Goal: Information Seeking & Learning: Learn about a topic

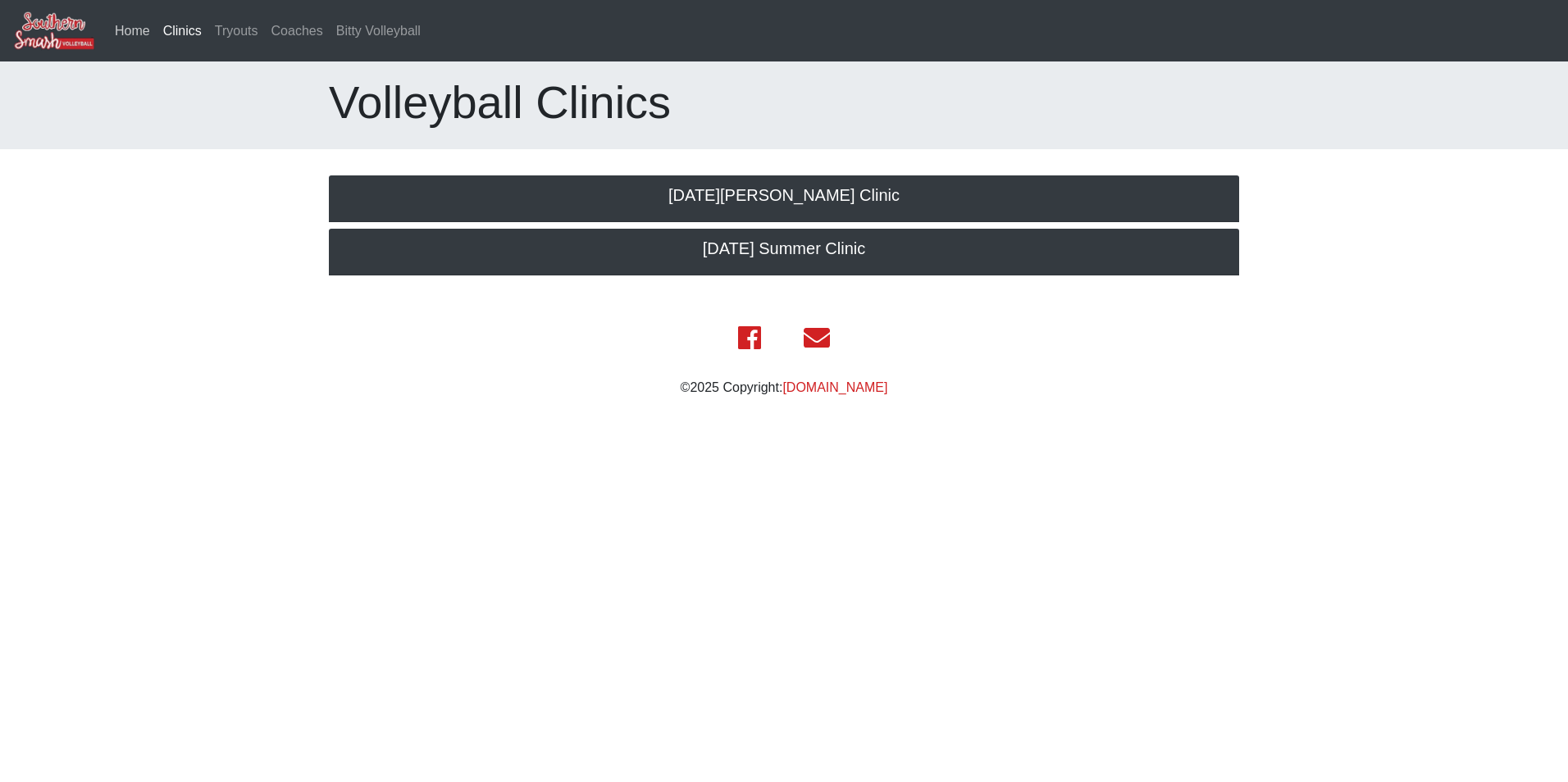
click at [129, 30] on link "Home" at bounding box center [132, 31] width 48 height 33
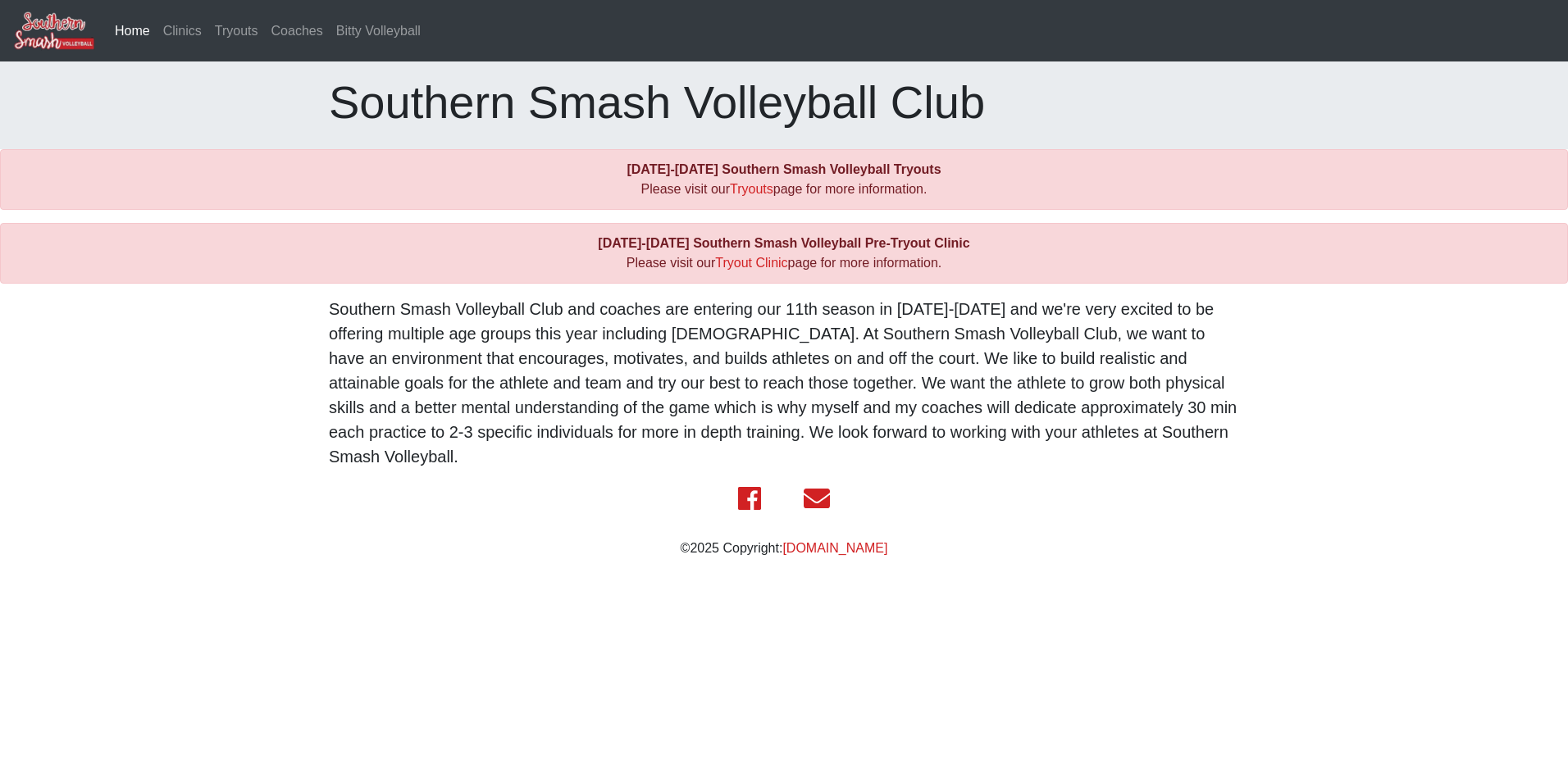
click at [919, 310] on p "Southern Smash Volleyball Club and coaches are entering our 11th season in 2025…" at bounding box center [784, 383] width 910 height 173
click at [878, 333] on p "Southern Smash Volleyball Club and coaches are entering our 11th season in 2025…" at bounding box center [784, 383] width 910 height 173
click at [752, 265] on link "Tryout Clinic" at bounding box center [751, 262] width 72 height 13
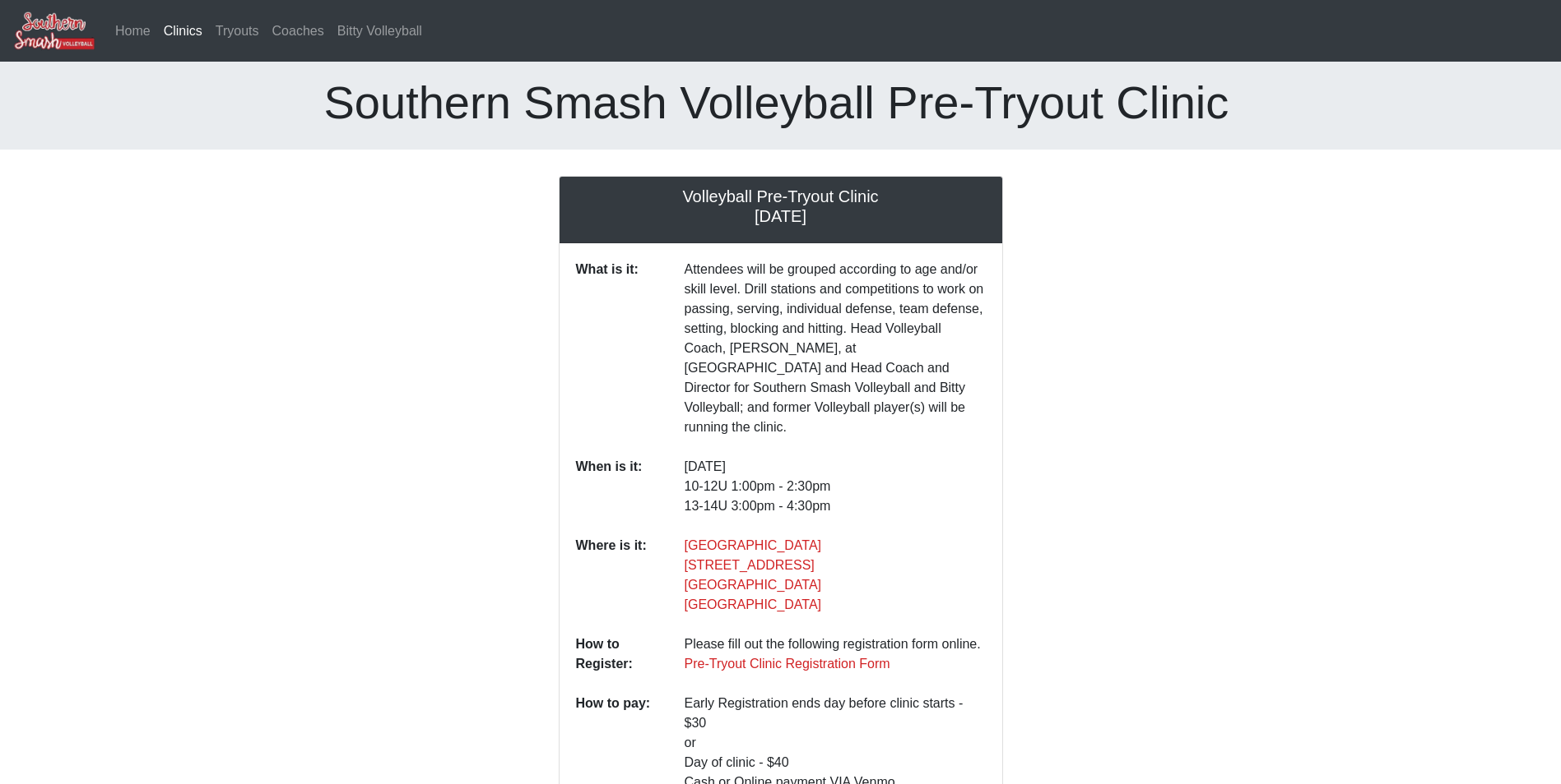
click at [1066, 343] on div at bounding box center [1133, 648] width 234 height 944
click at [1038, 337] on div at bounding box center [1133, 648] width 234 height 944
click at [238, 29] on link "Tryouts" at bounding box center [237, 31] width 57 height 33
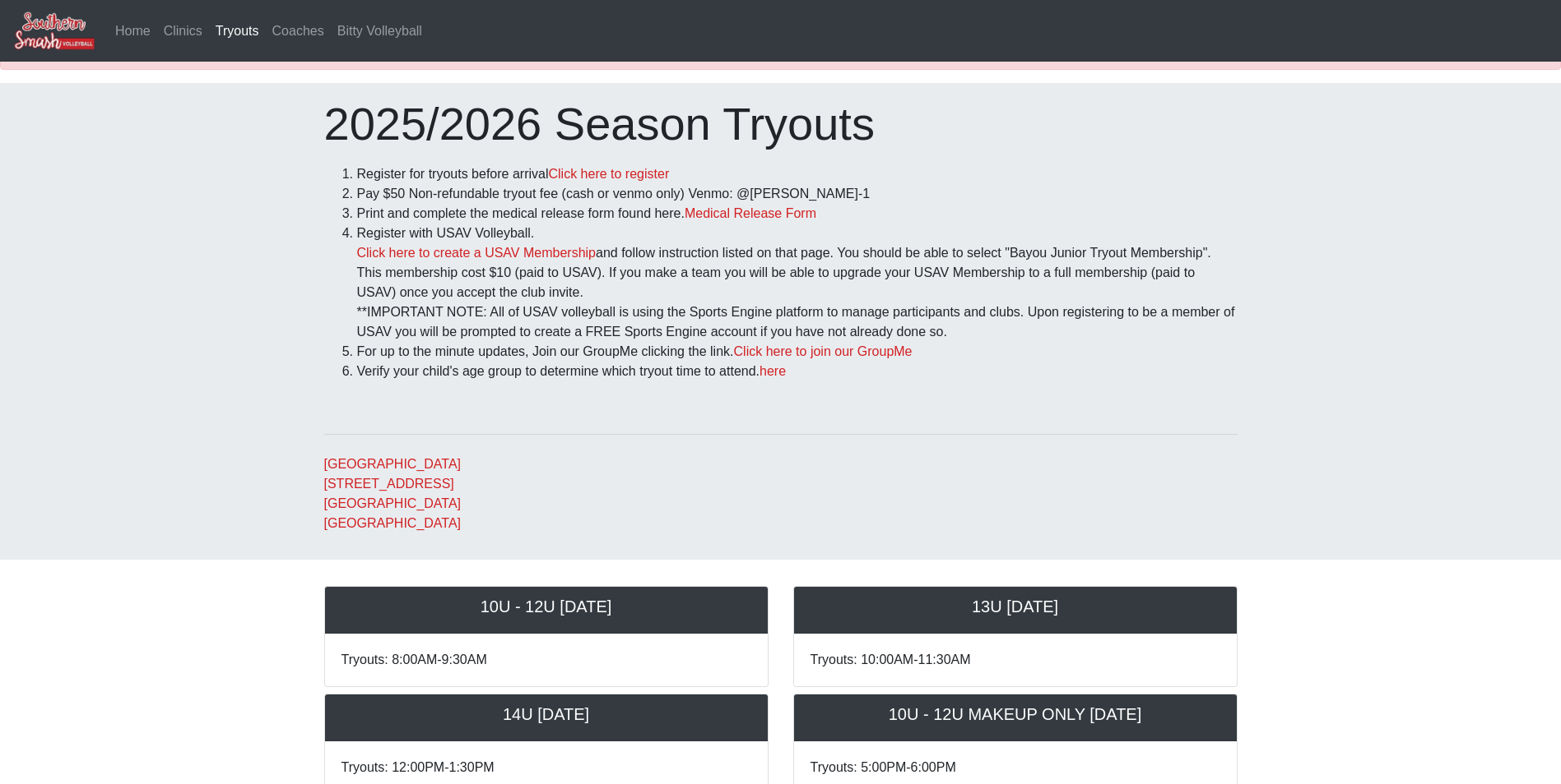
scroll to position [82, 0]
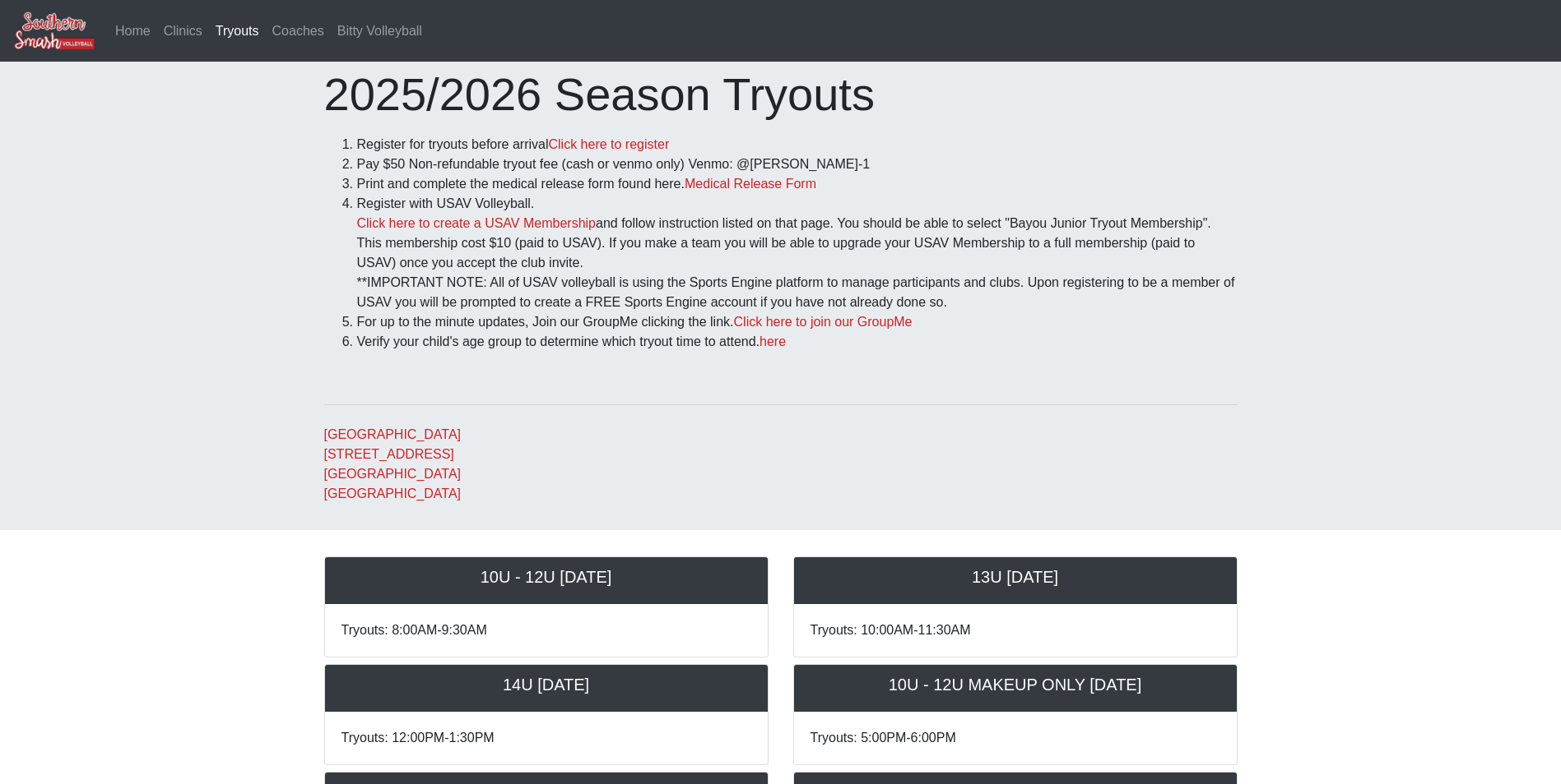
click at [1253, 580] on body "Home Clinics Tryouts (current) Coaches Bitty Volleyball [DATE]-[DATE] Southern …" at bounding box center [780, 497] width 1561 height 1159
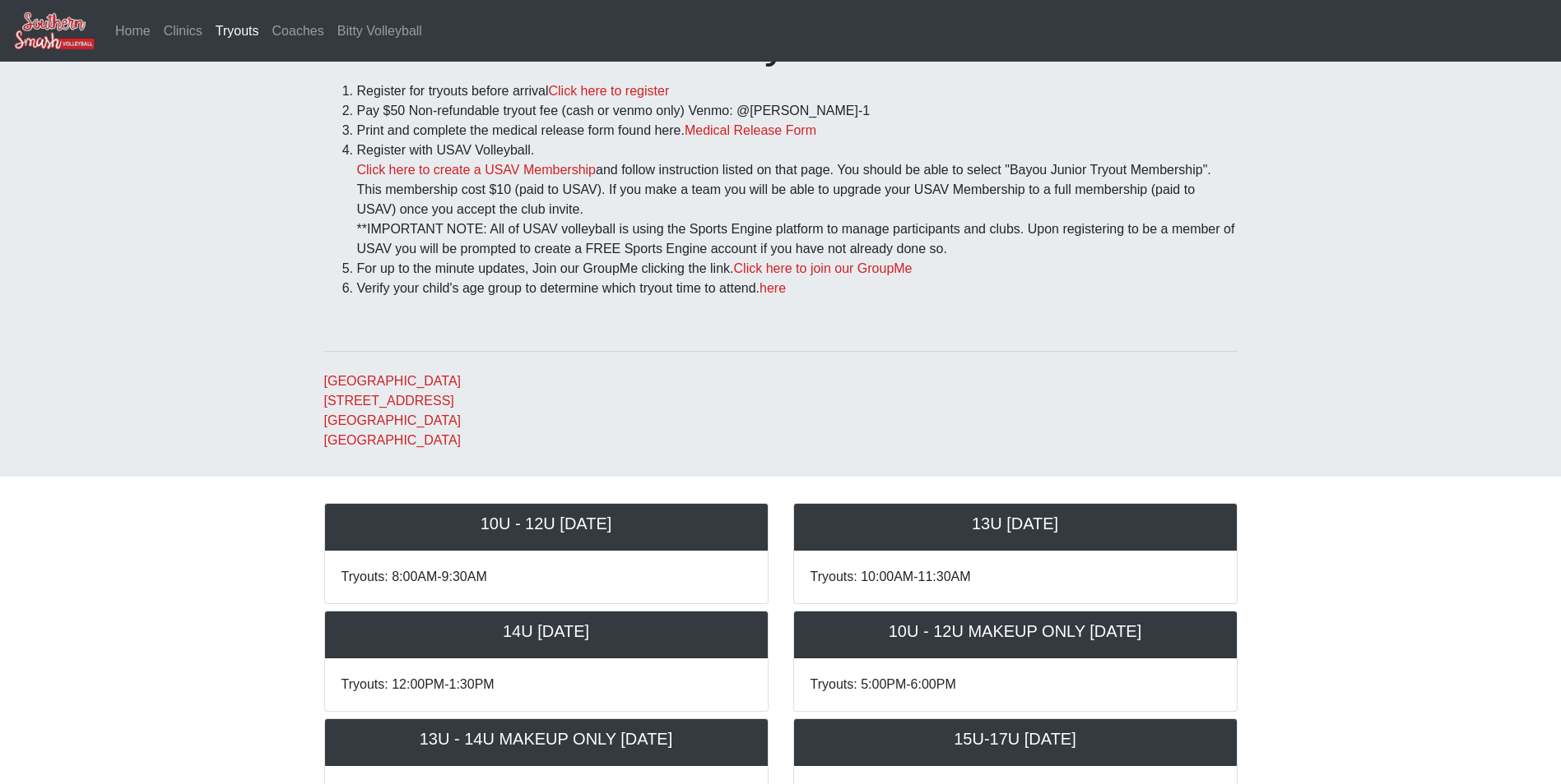
scroll to position [164, 0]
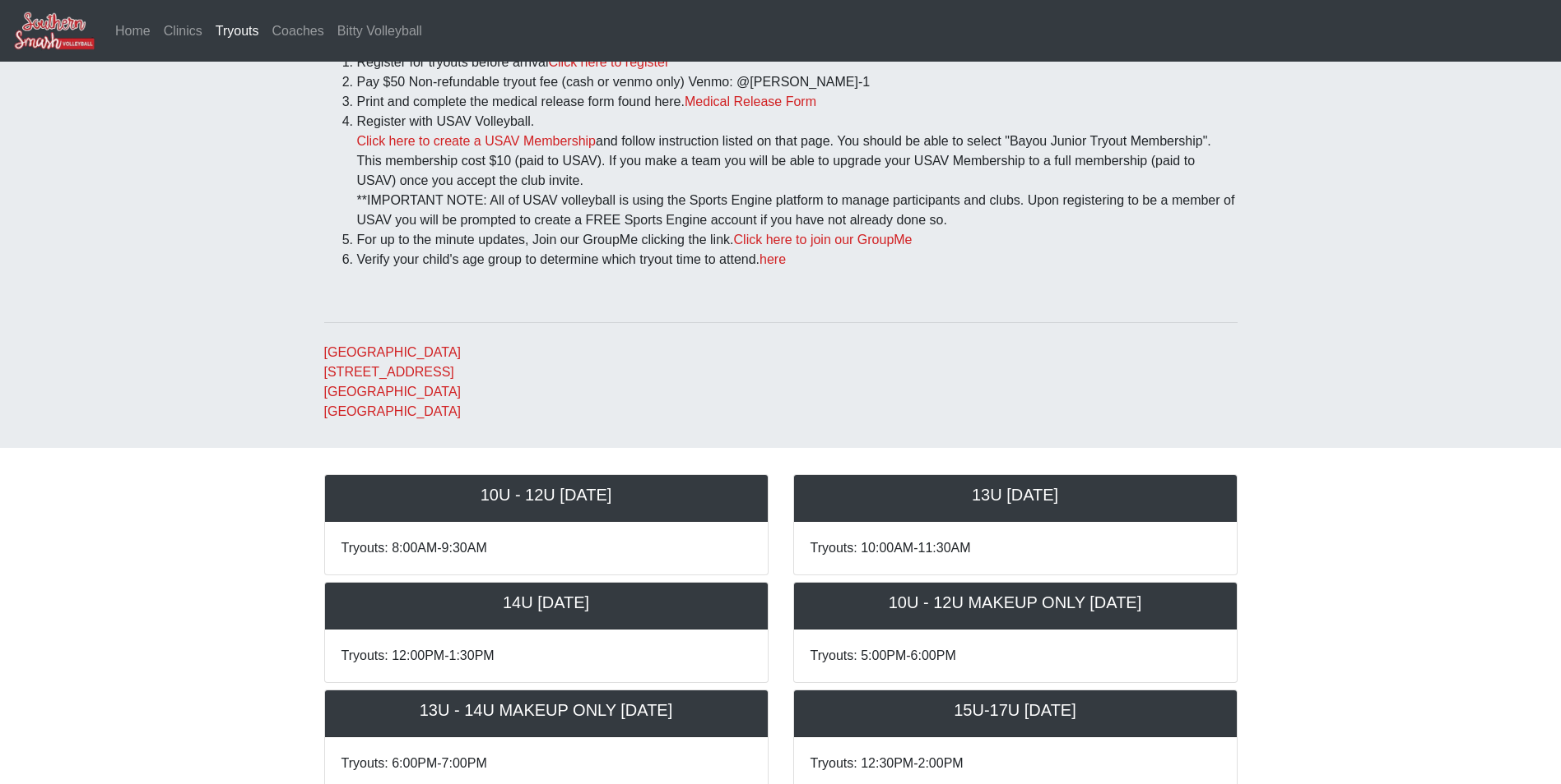
click at [1252, 499] on body "Home Clinics Tryouts (current) Coaches Bitty Volleyball [DATE]-[DATE] Southern …" at bounding box center [780, 415] width 1561 height 1159
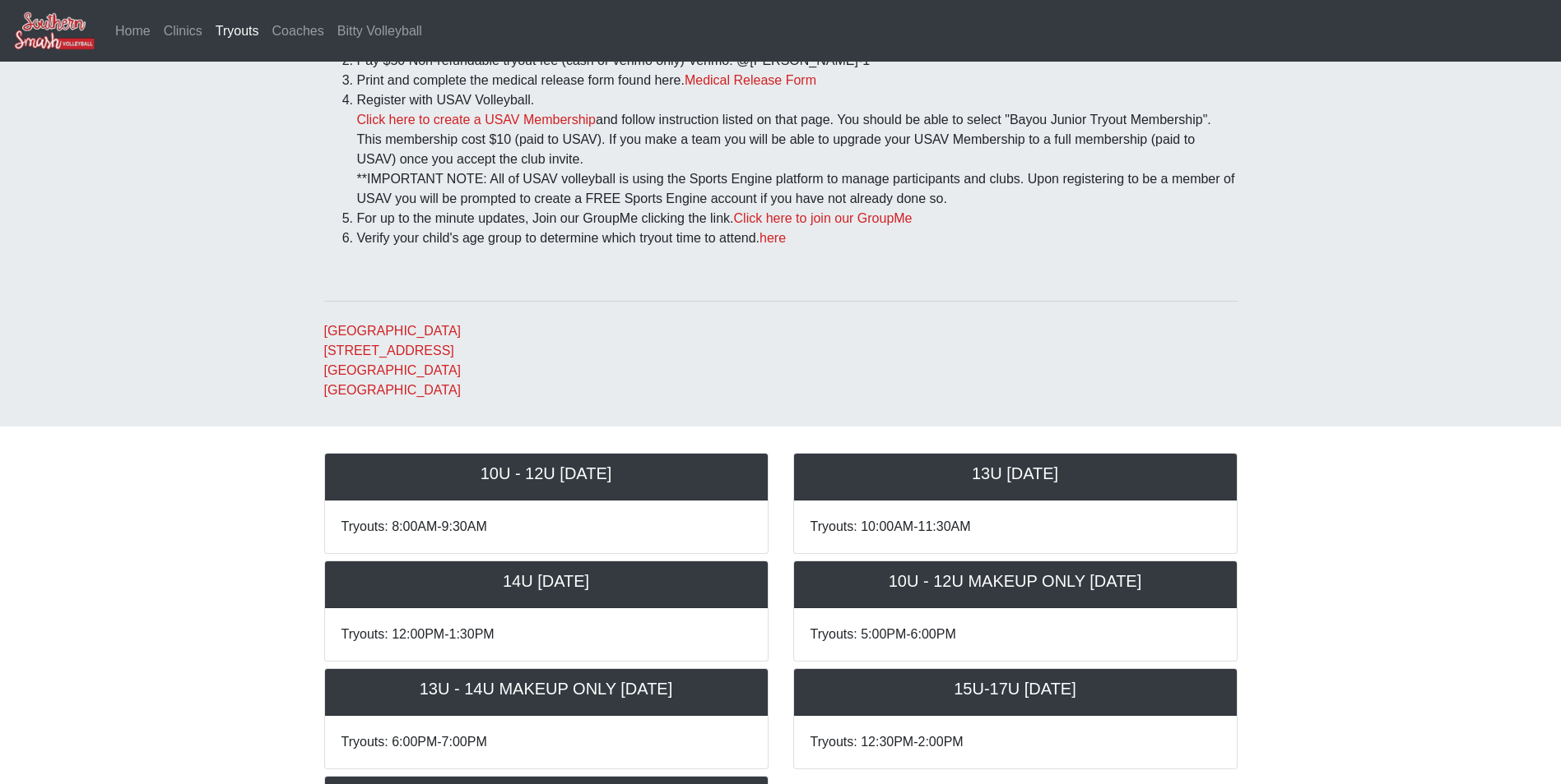
scroll to position [0, 0]
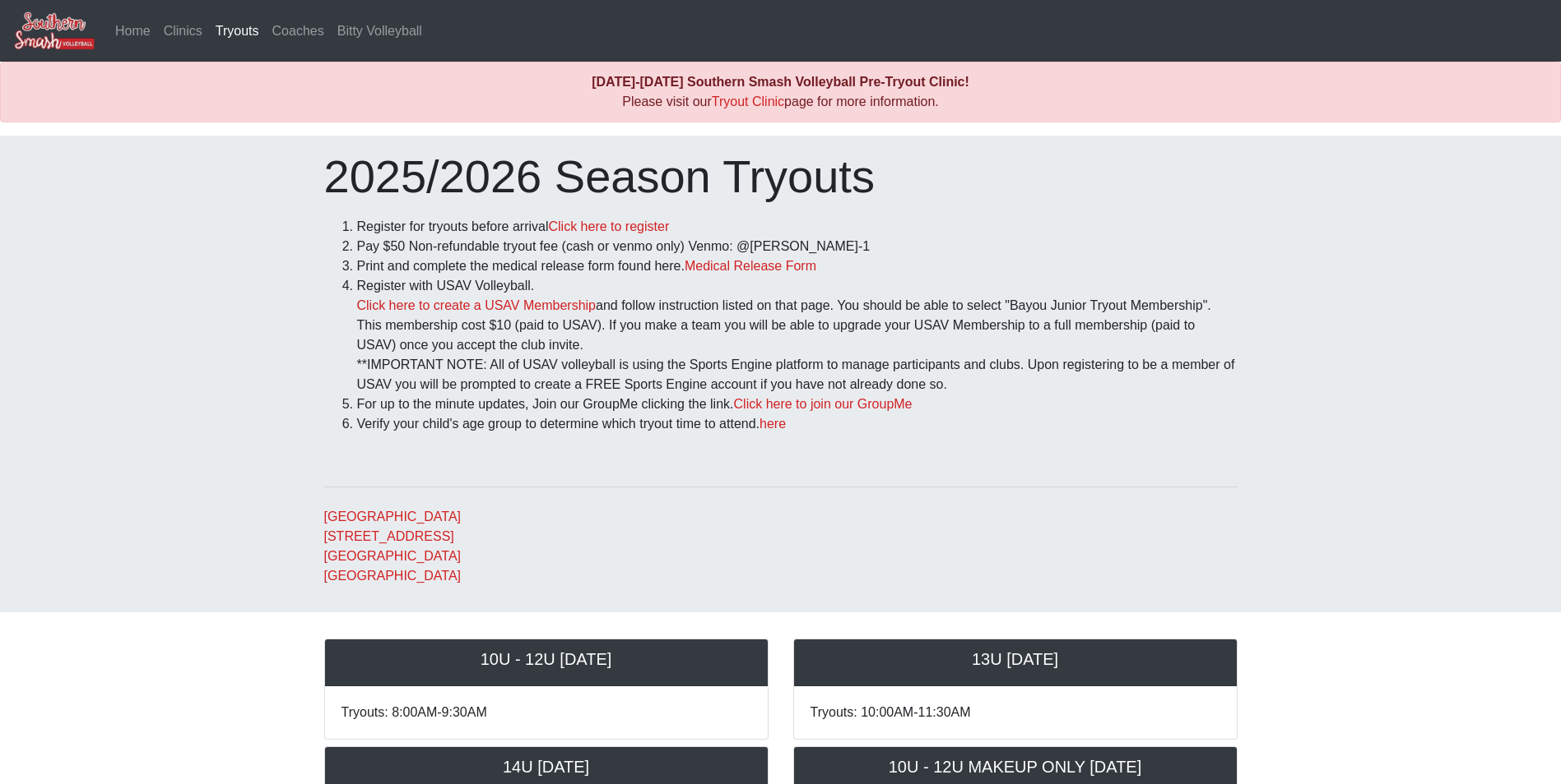
click at [399, 366] on li "Register with USAV Volleyball. Click here to create a USAV Membership and follo…" at bounding box center [797, 335] width 880 height 118
click at [553, 379] on li "Register with USAV Volleyball. Click here to create a USAV Membership and follo…" at bounding box center [797, 335] width 880 height 118
click at [751, 318] on li "Register with USAV Volleyball. Click here to create a USAV Membership and follo…" at bounding box center [797, 335] width 880 height 118
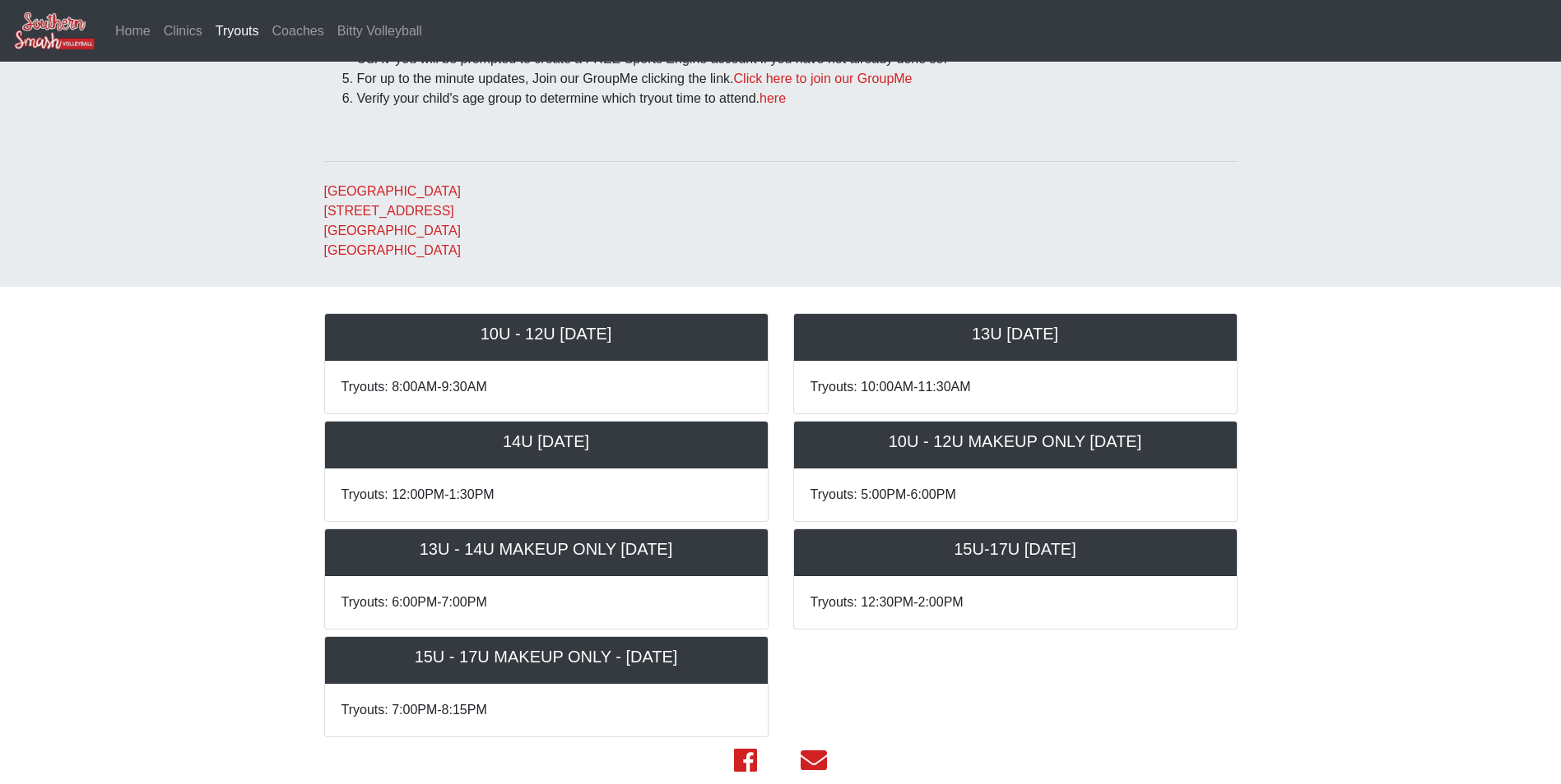
scroll to position [329, 0]
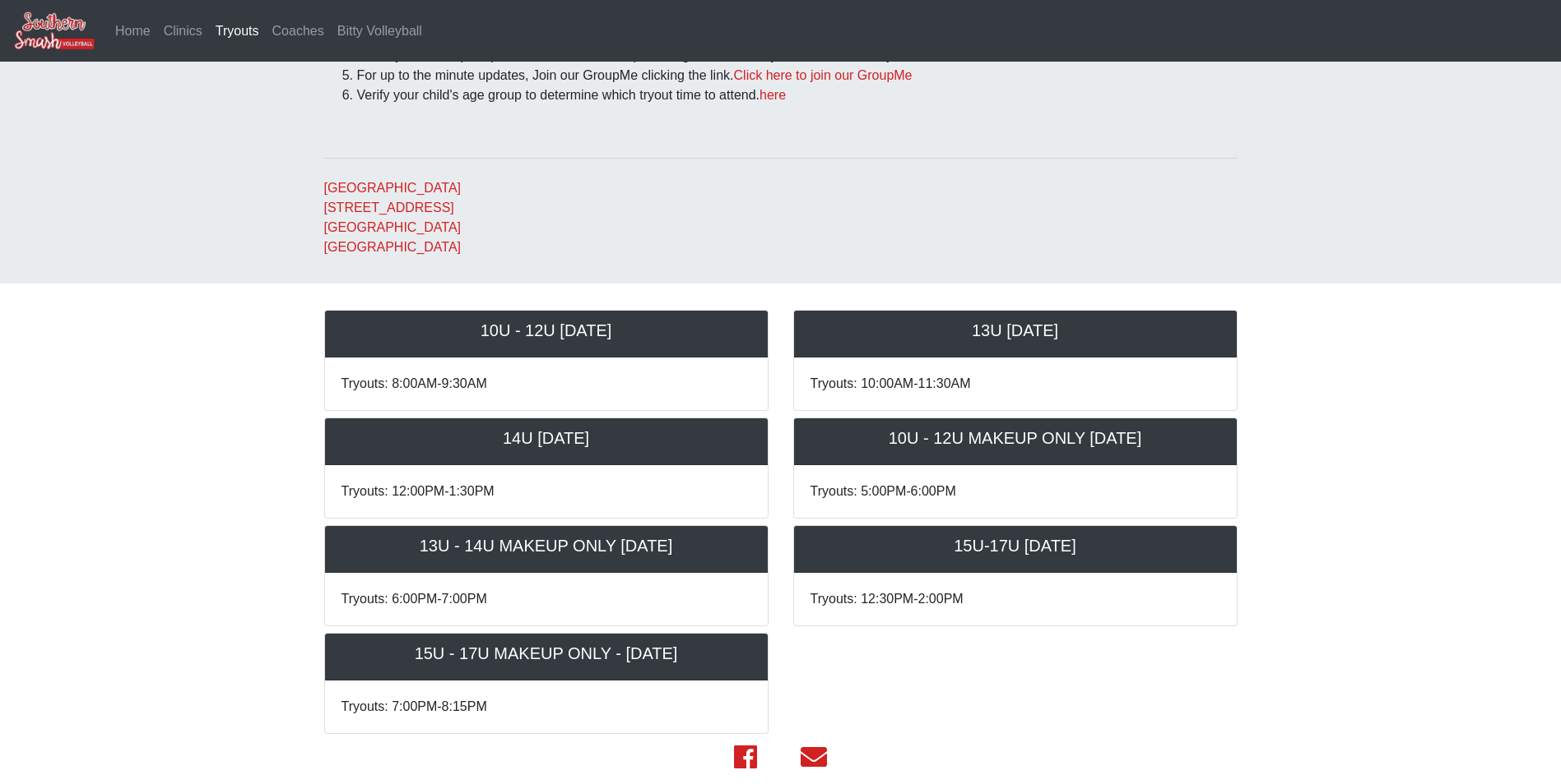
click at [897, 207] on address "Bluff Middle School 15464 Bluff Rd Prairieville, LA 70769 United States" at bounding box center [780, 218] width 913 height 79
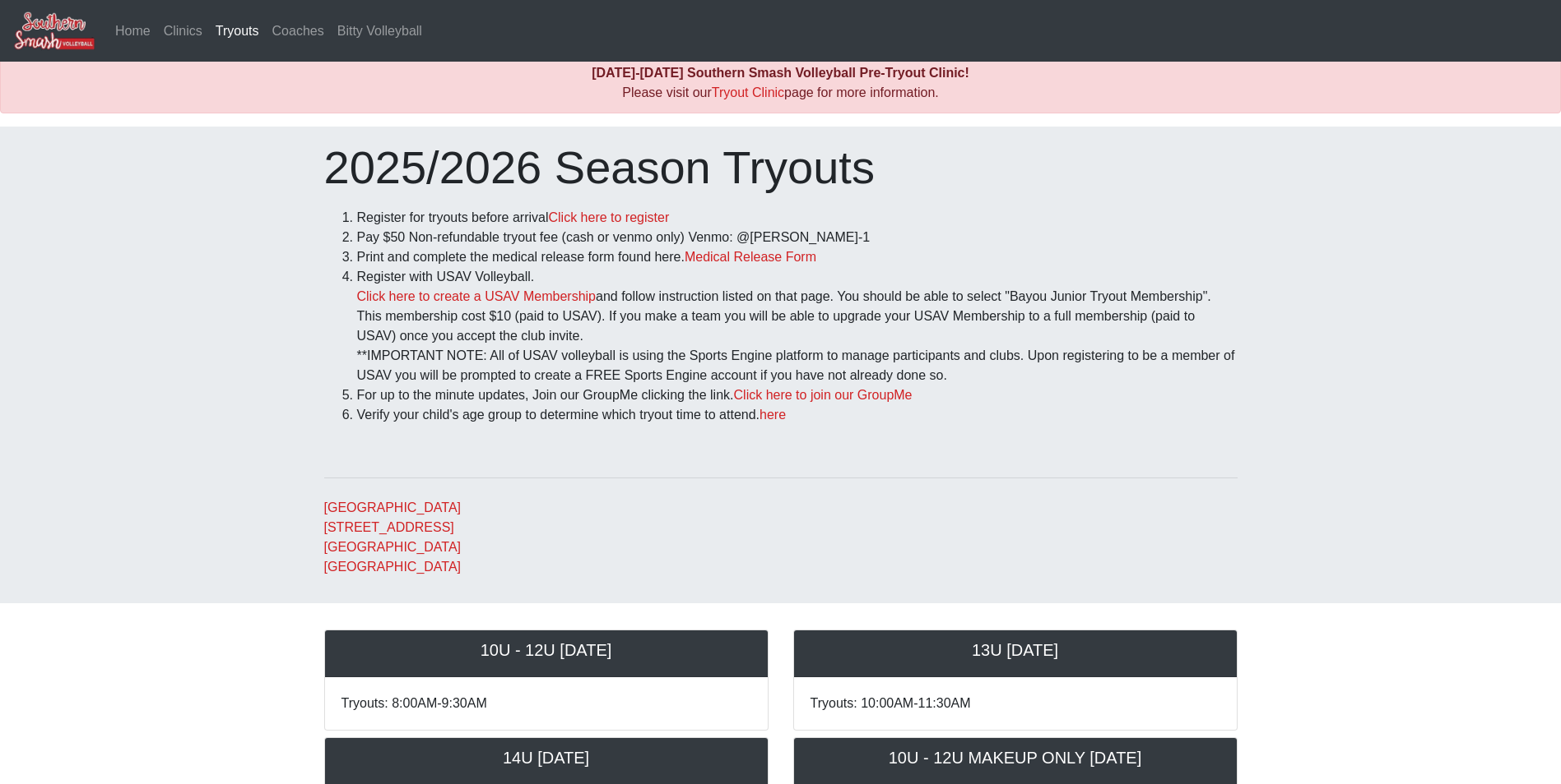
scroll to position [0, 0]
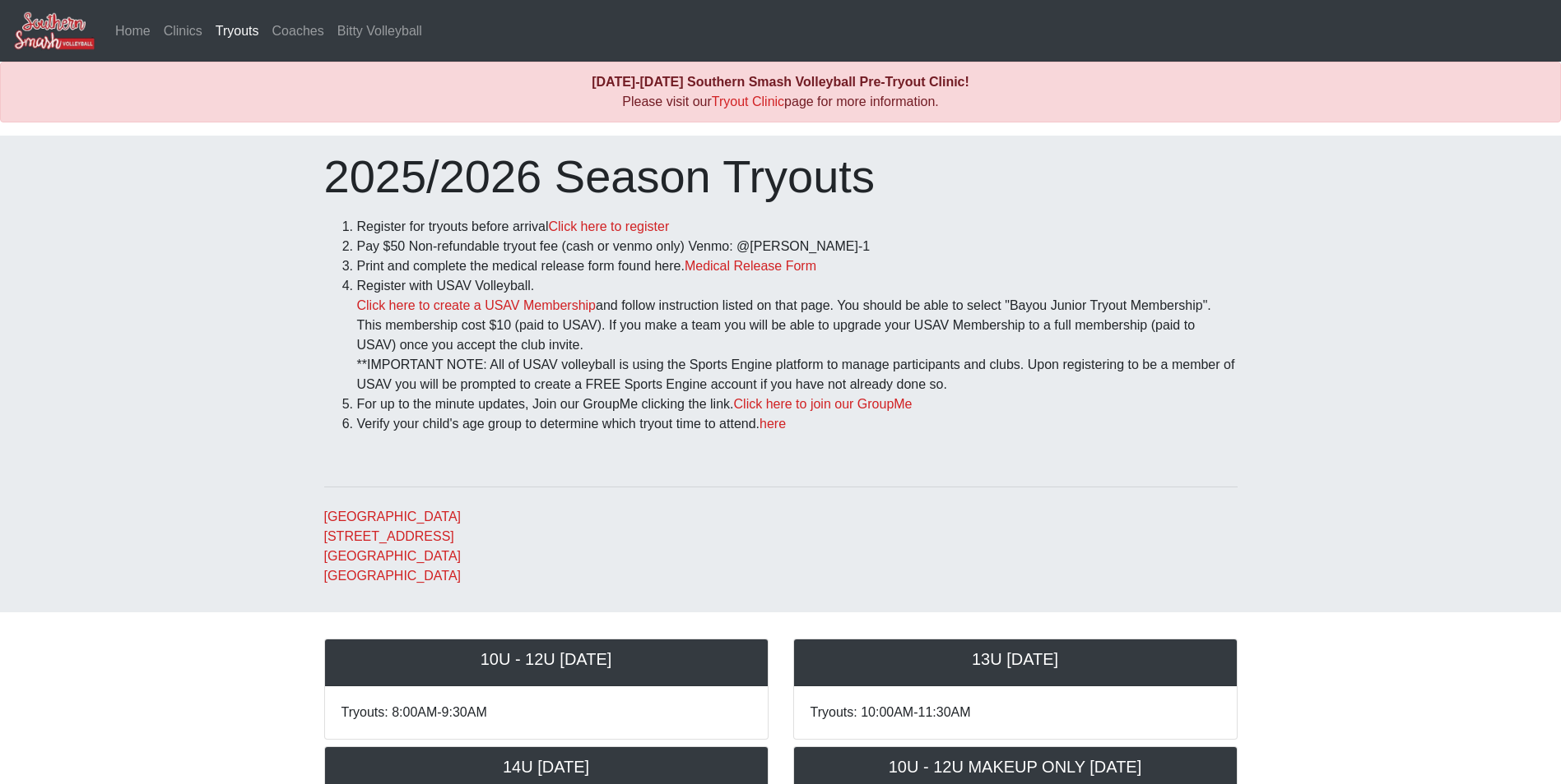
click at [75, 30] on img at bounding box center [54, 31] width 82 height 41
